Goal: Download file/media

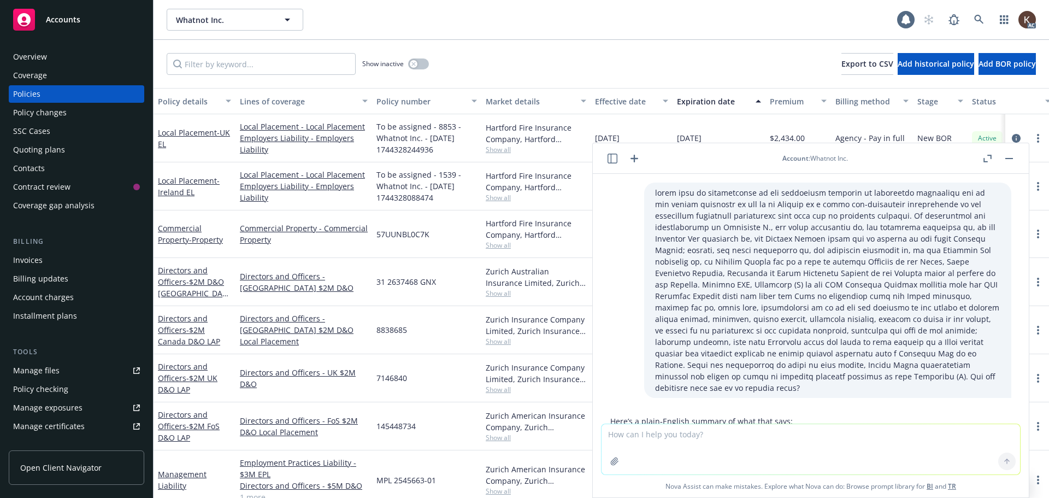
click at [992, 21] on div "AC" at bounding box center [977, 20] width 118 height 22
click at [983, 19] on icon at bounding box center [979, 20] width 10 height 10
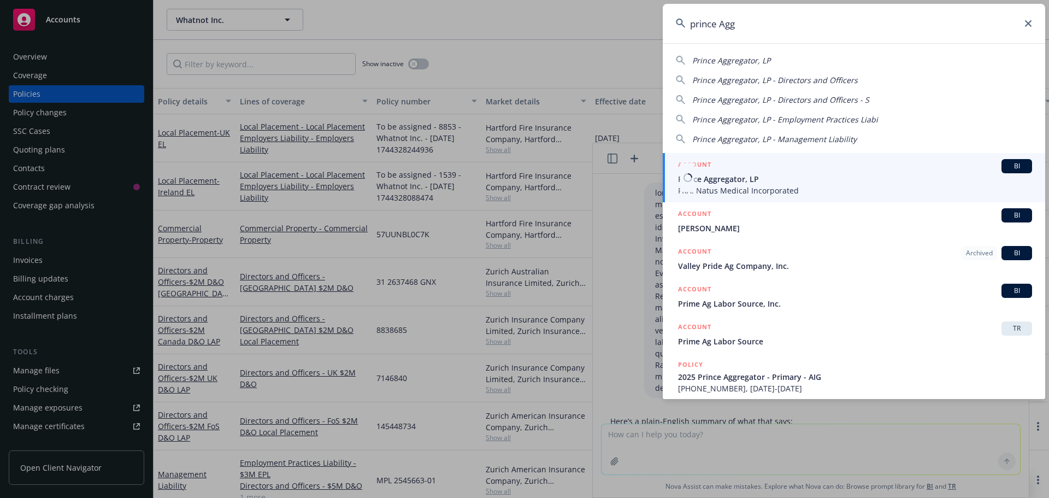
type input "prince Agg"
click at [778, 174] on span "Prince Aggregator, LP" at bounding box center [855, 178] width 354 height 11
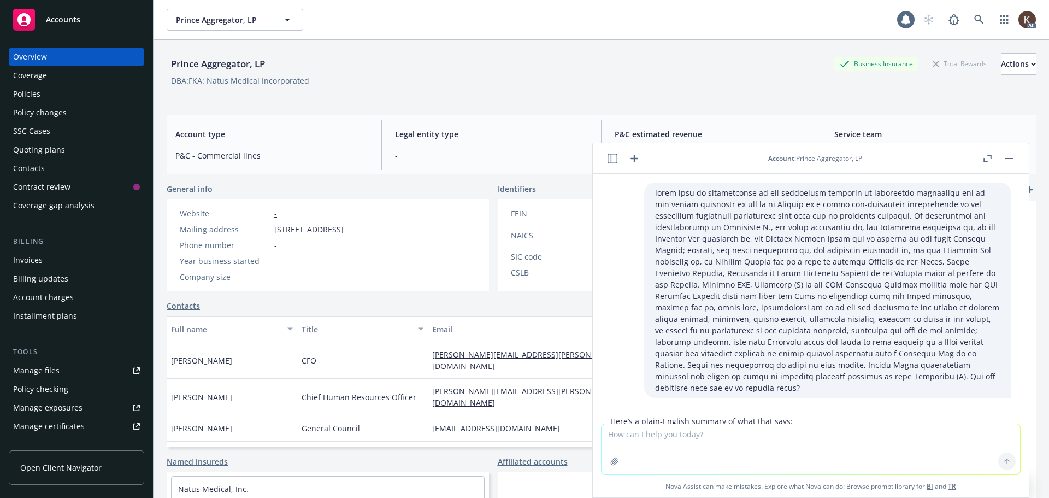
click at [27, 95] on div "Policies" at bounding box center [26, 93] width 27 height 17
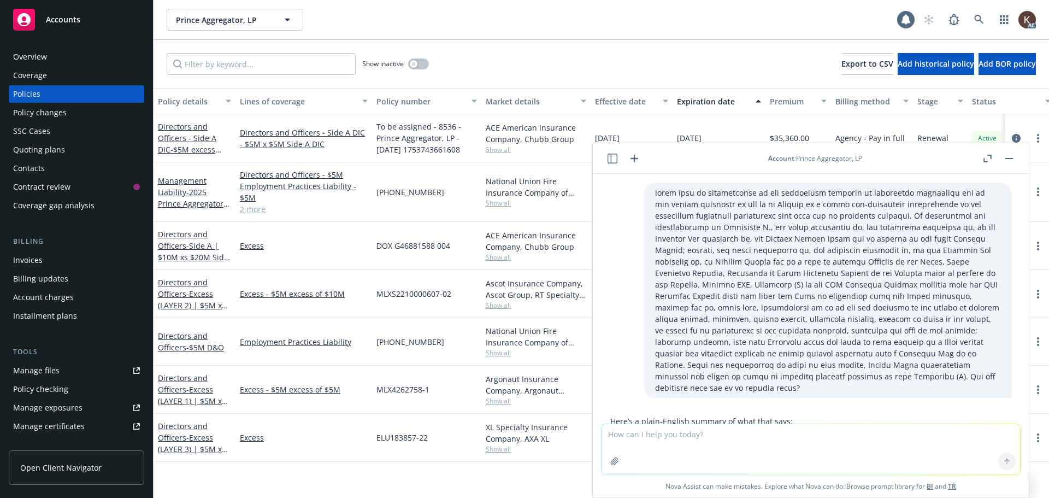
click at [1005, 158] on button "button" at bounding box center [1009, 158] width 13 height 13
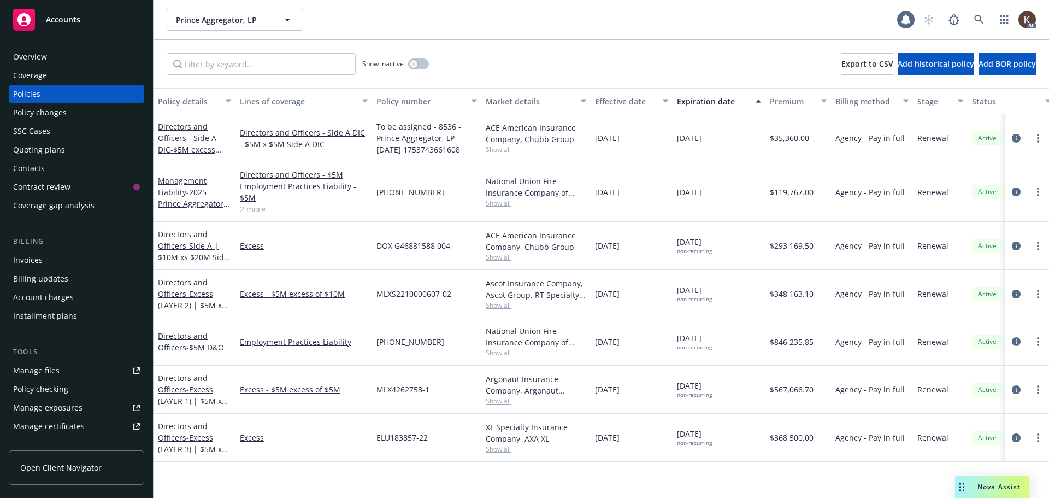
click at [167, 143] on div "Directors and Officers - Side A DIC - $5M excess $5M Side A DIC" at bounding box center [194, 138] width 73 height 34
click at [175, 149] on span "- $5M excess $5M Side A DIC" at bounding box center [189, 155] width 63 height 22
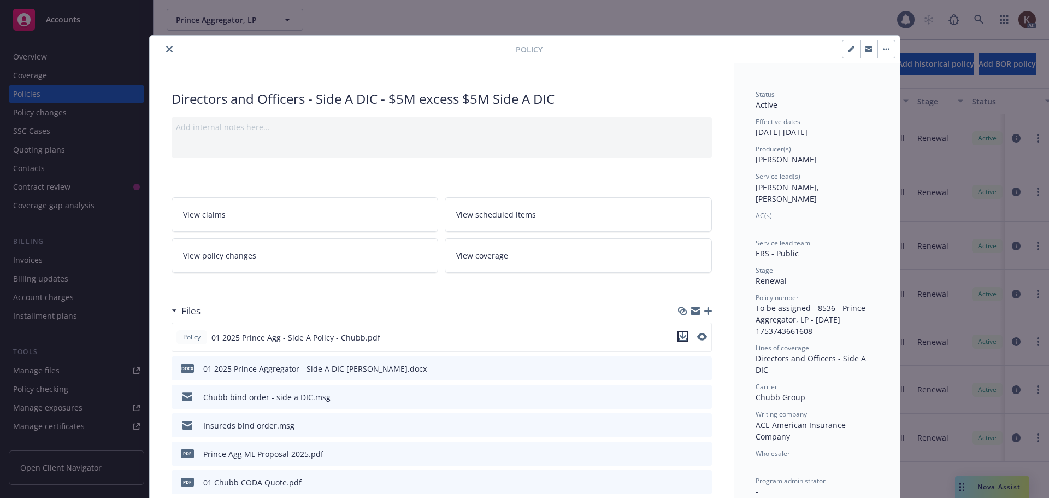
click at [680, 334] on icon "download file" at bounding box center [683, 336] width 9 height 9
